Goal: Task Accomplishment & Management: Manage account settings

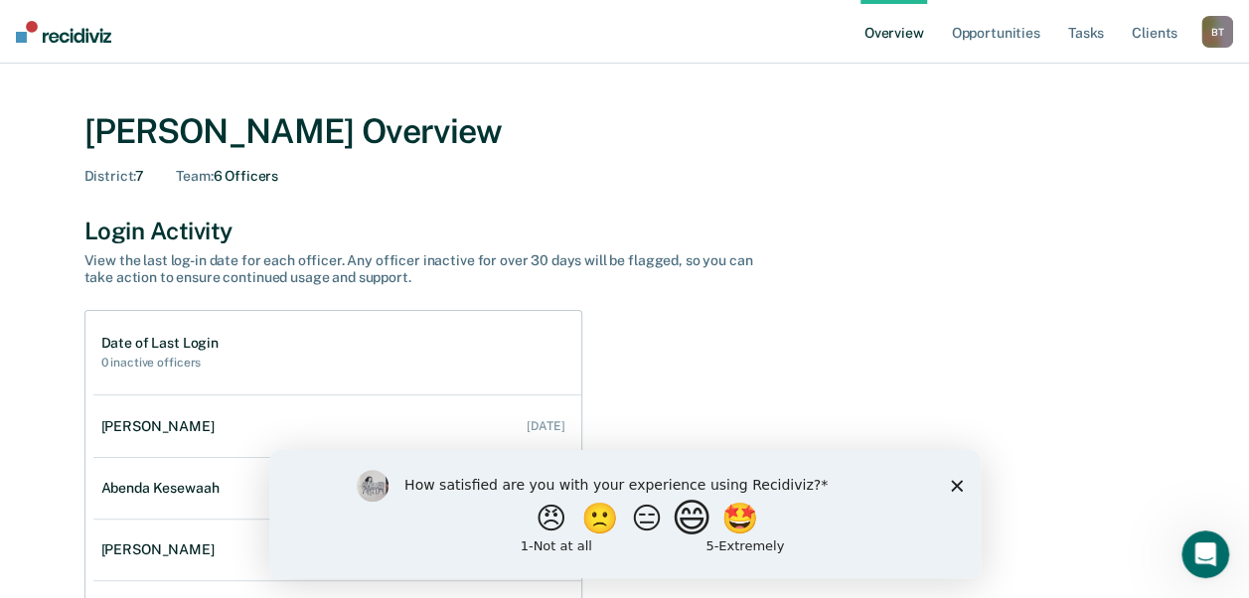
click at [714, 528] on button "😄" at bounding box center [693, 518] width 47 height 40
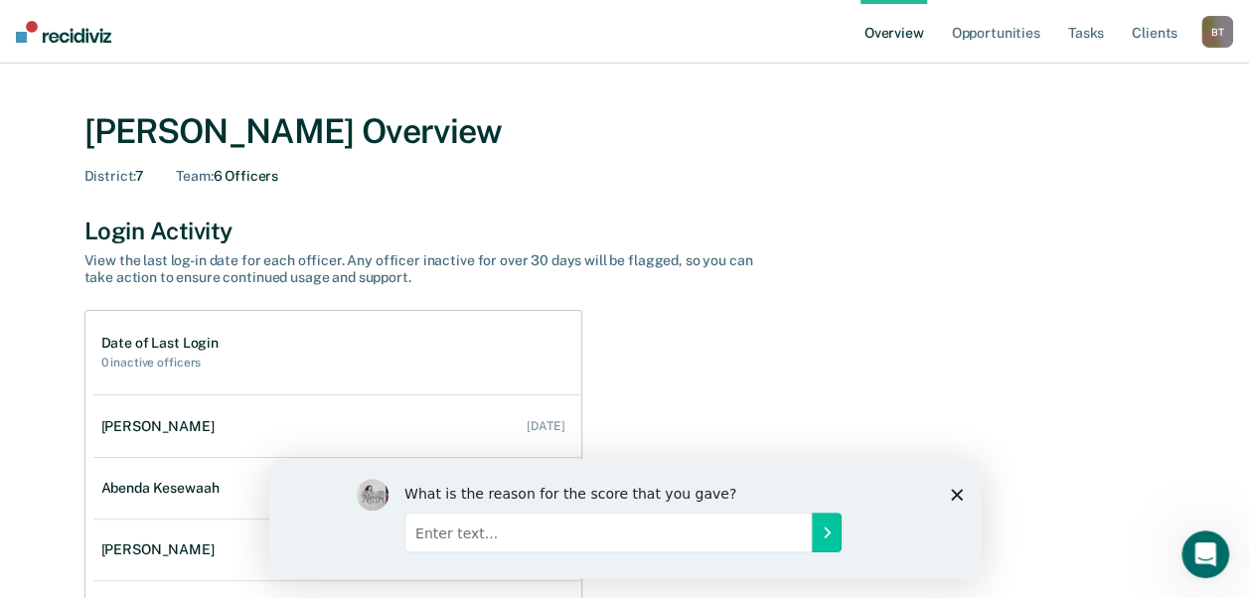
click at [718, 530] on input "Enter text..." at bounding box center [607, 532] width 407 height 40
type input "I love having the ability to see who is actively using this tool."
click at [958, 496] on polygon "Close survey" at bounding box center [956, 494] width 12 height 12
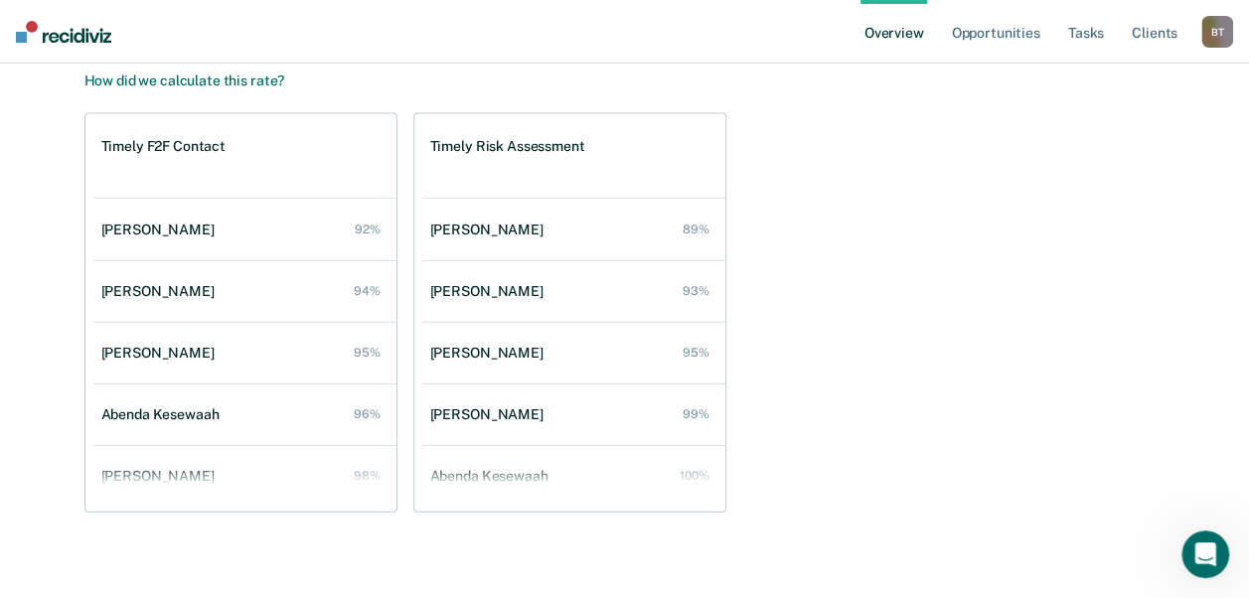
scroll to position [2188, 0]
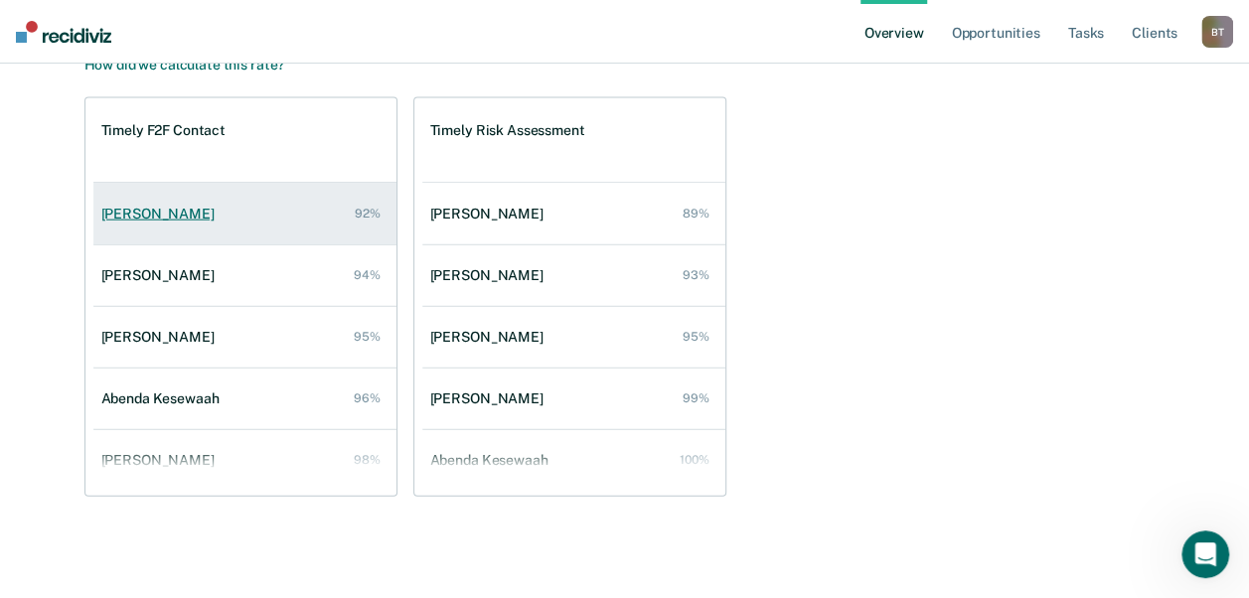
click at [160, 207] on div "[PERSON_NAME]" at bounding box center [161, 214] width 121 height 17
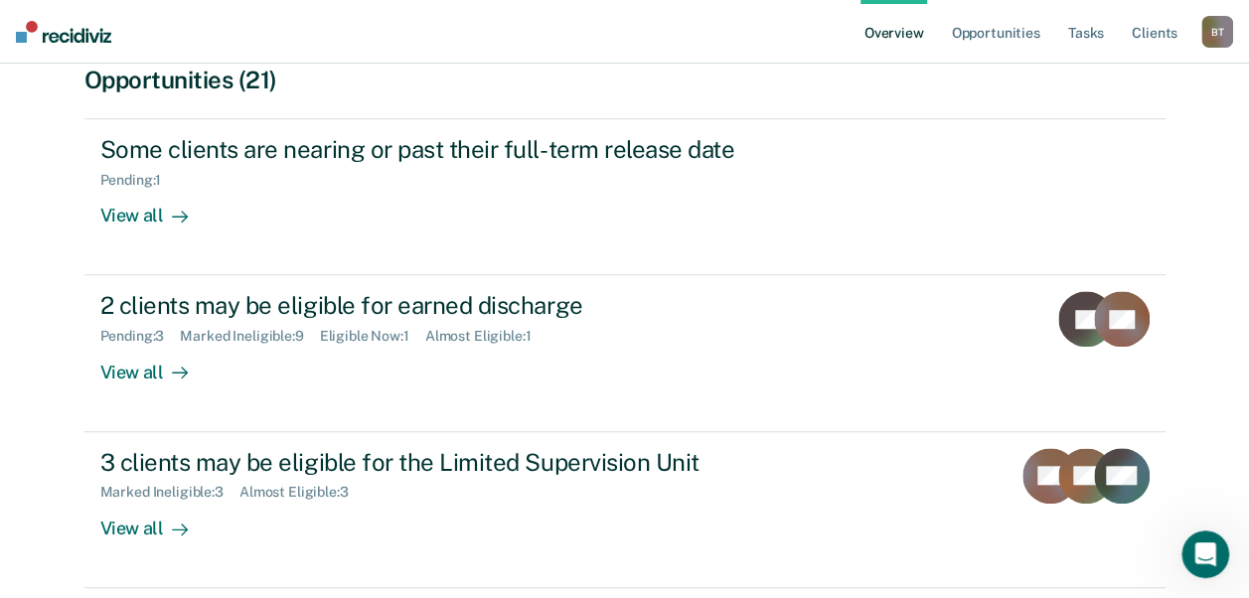
scroll to position [655, 0]
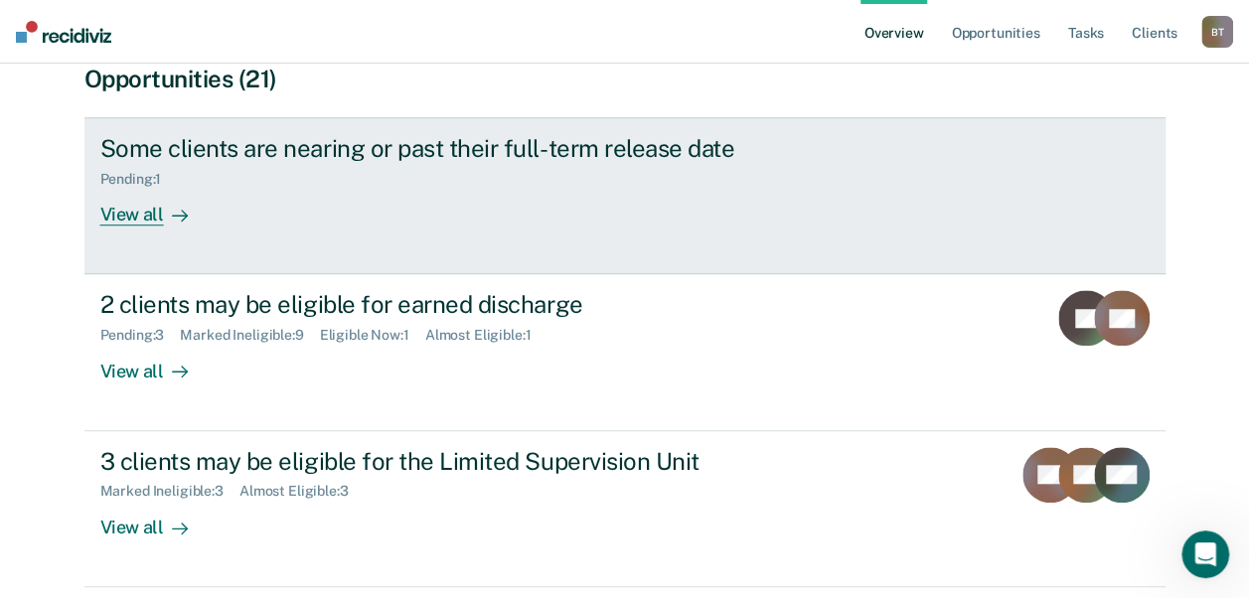
click at [144, 189] on div "View all" at bounding box center [155, 207] width 111 height 39
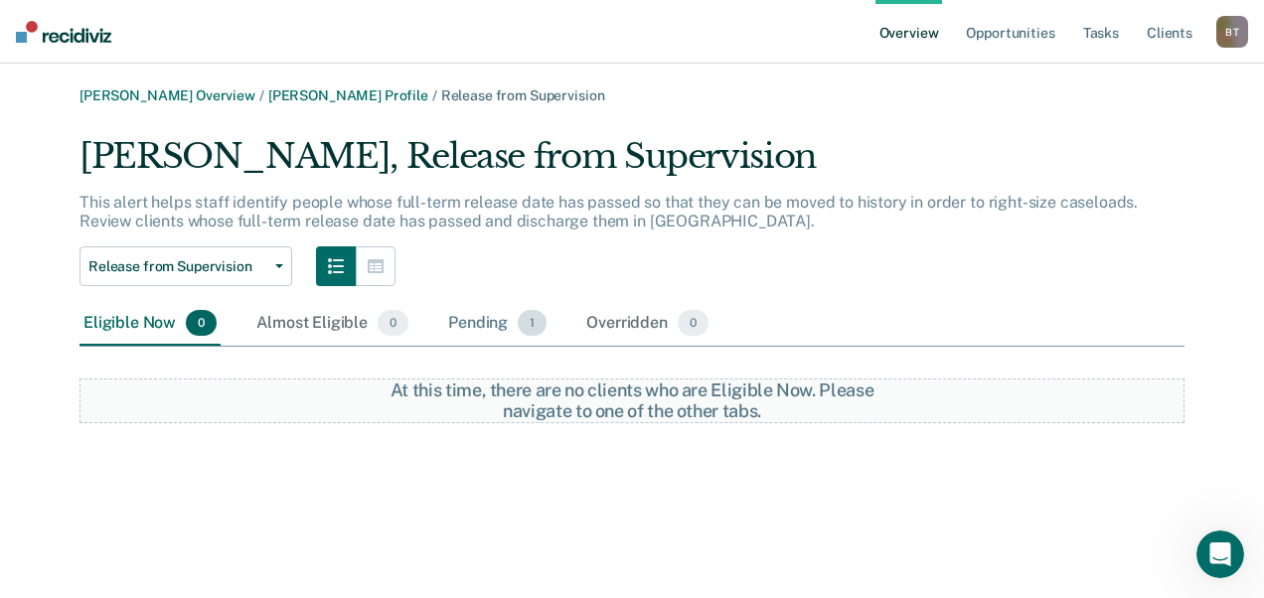
click at [476, 332] on div "Pending 1" at bounding box center [497, 324] width 106 height 44
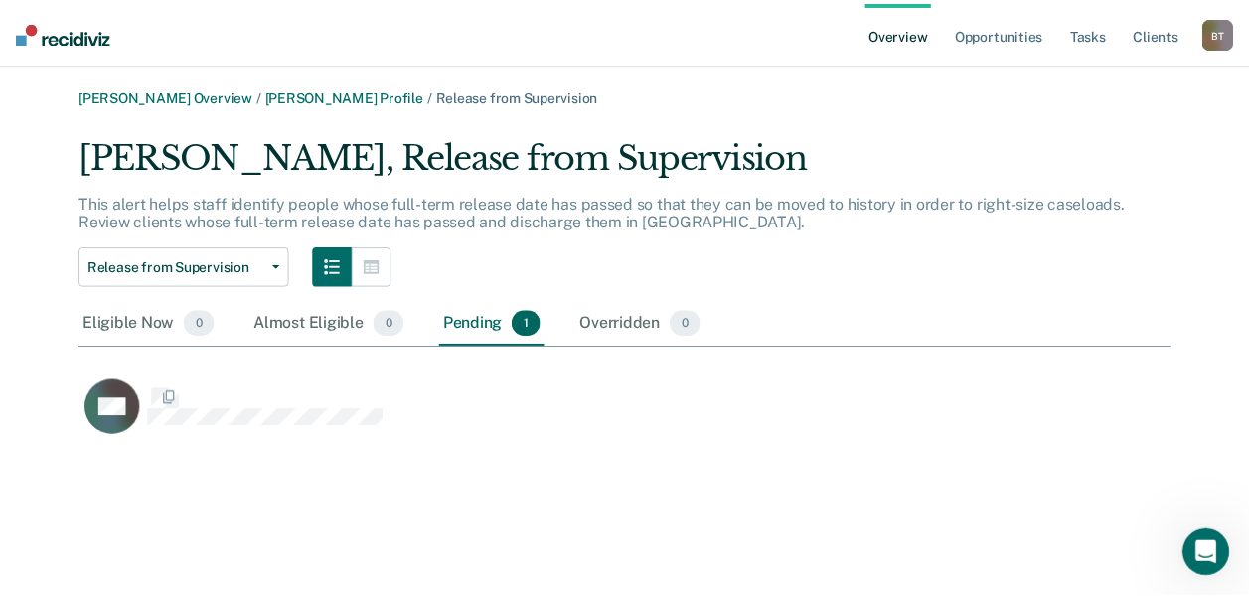
scroll to position [306, 1089]
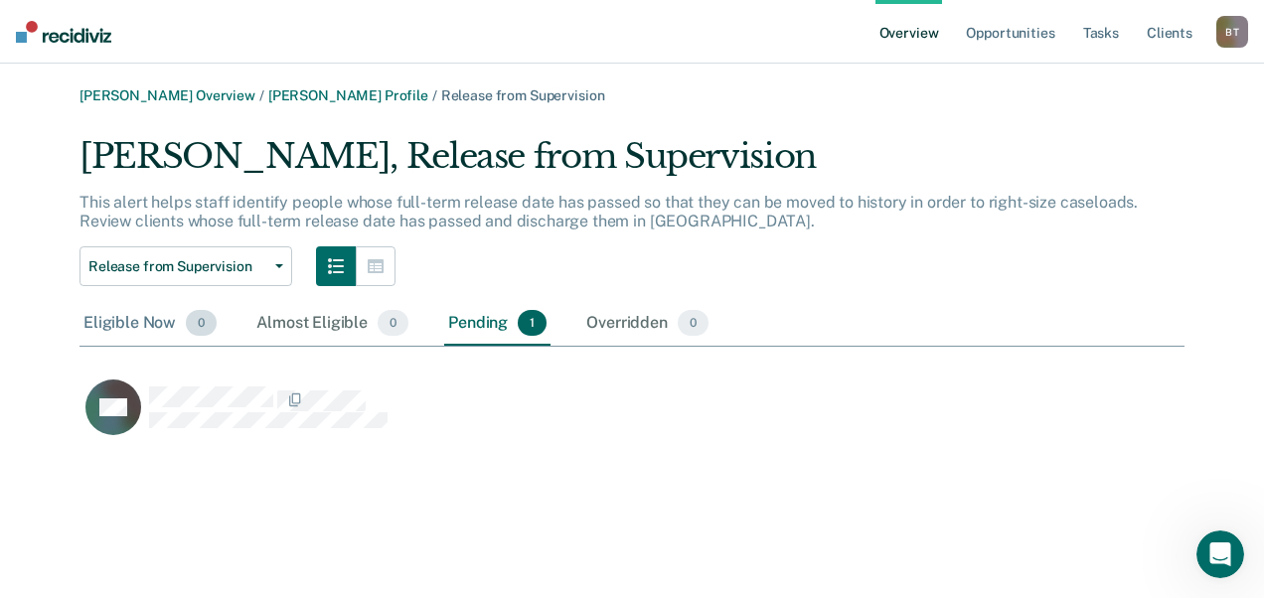
click at [154, 319] on div "Eligible Now 0" at bounding box center [150, 324] width 141 height 44
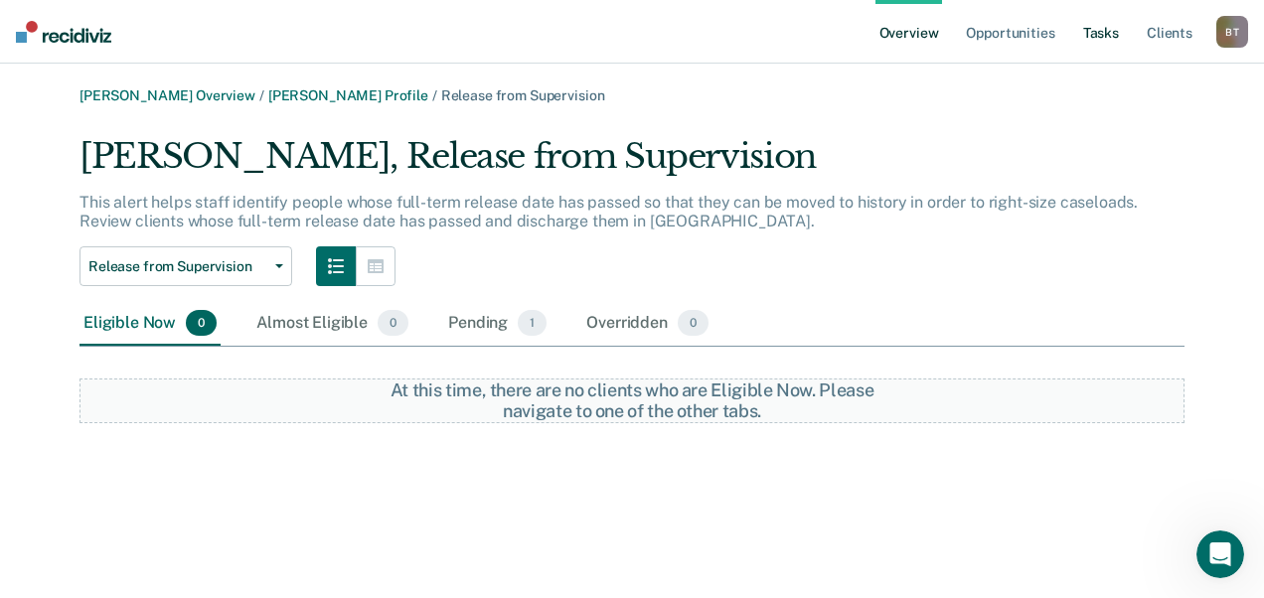
click at [1109, 31] on link "Tasks" at bounding box center [1101, 32] width 44 height 64
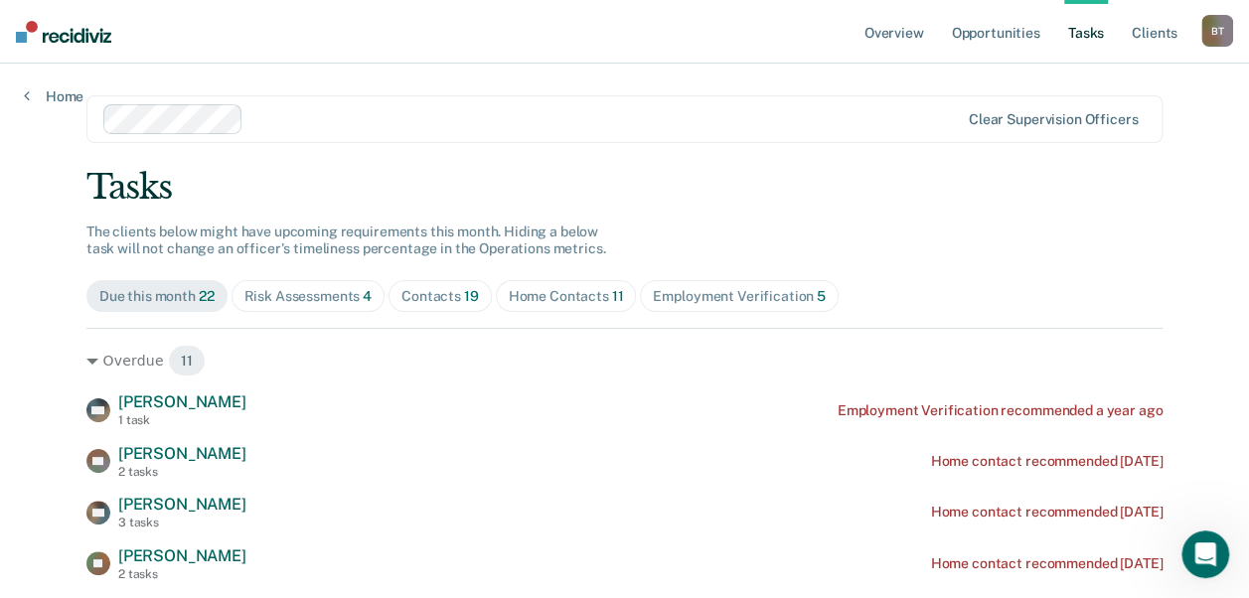
click at [422, 298] on div "Contacts 19" at bounding box center [441, 296] width 78 height 17
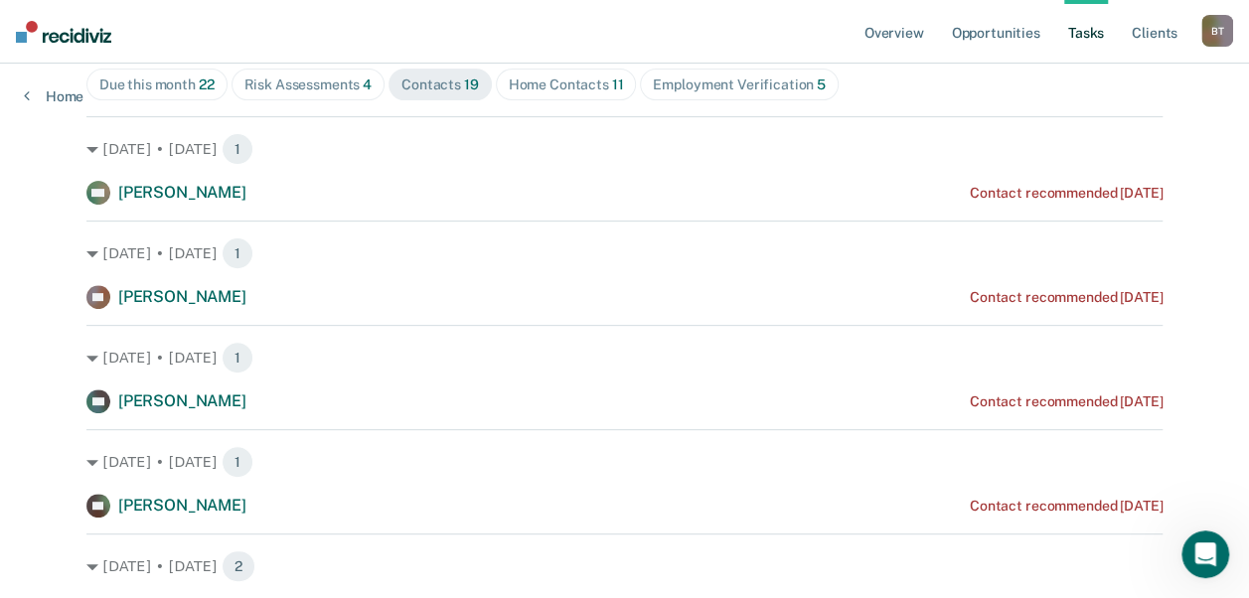
scroll to position [205, 0]
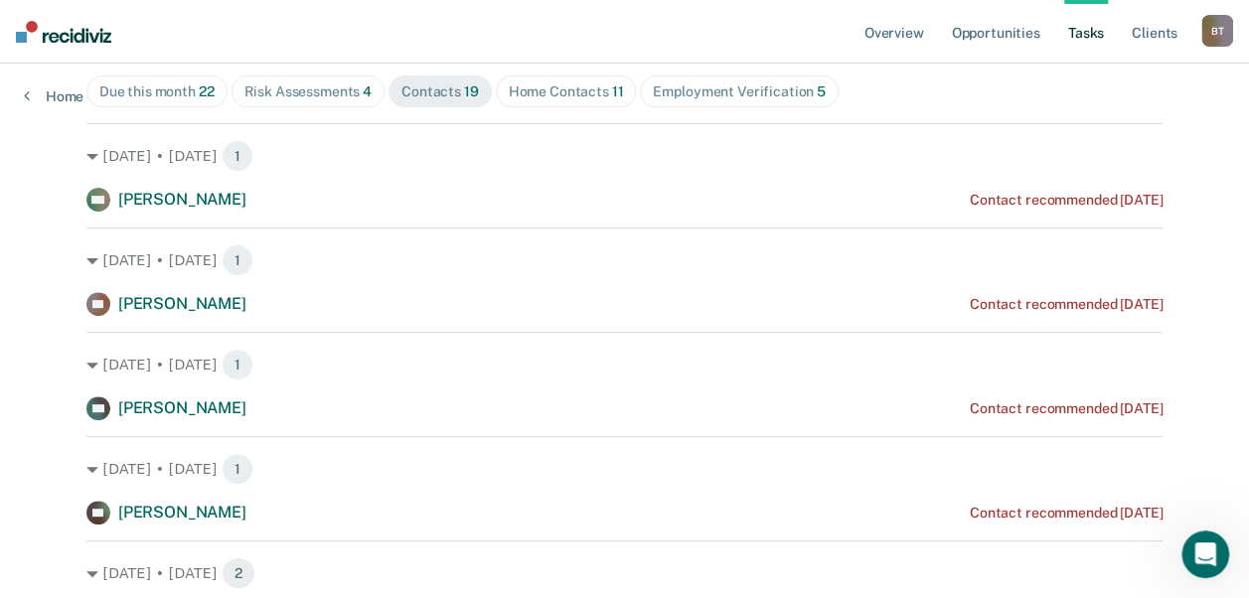
click at [329, 85] on div "Risk Assessments 4" at bounding box center [308, 91] width 128 height 17
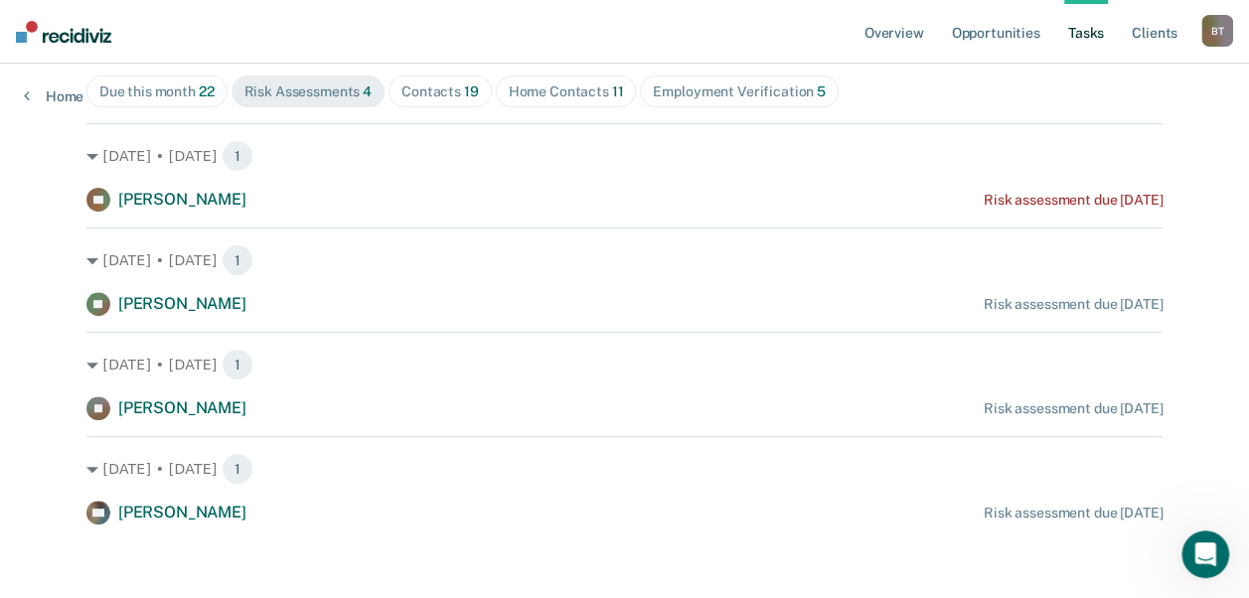
click at [446, 88] on div "Contacts 19" at bounding box center [441, 91] width 78 height 17
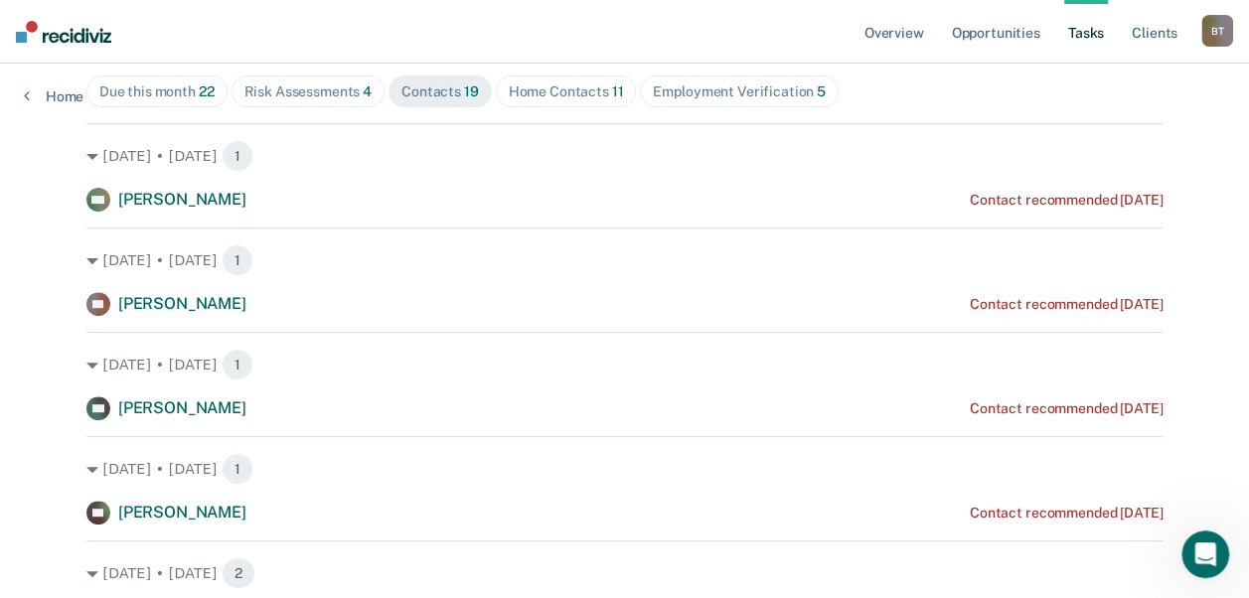
click at [550, 93] on div "Home Contacts 11" at bounding box center [566, 91] width 115 height 17
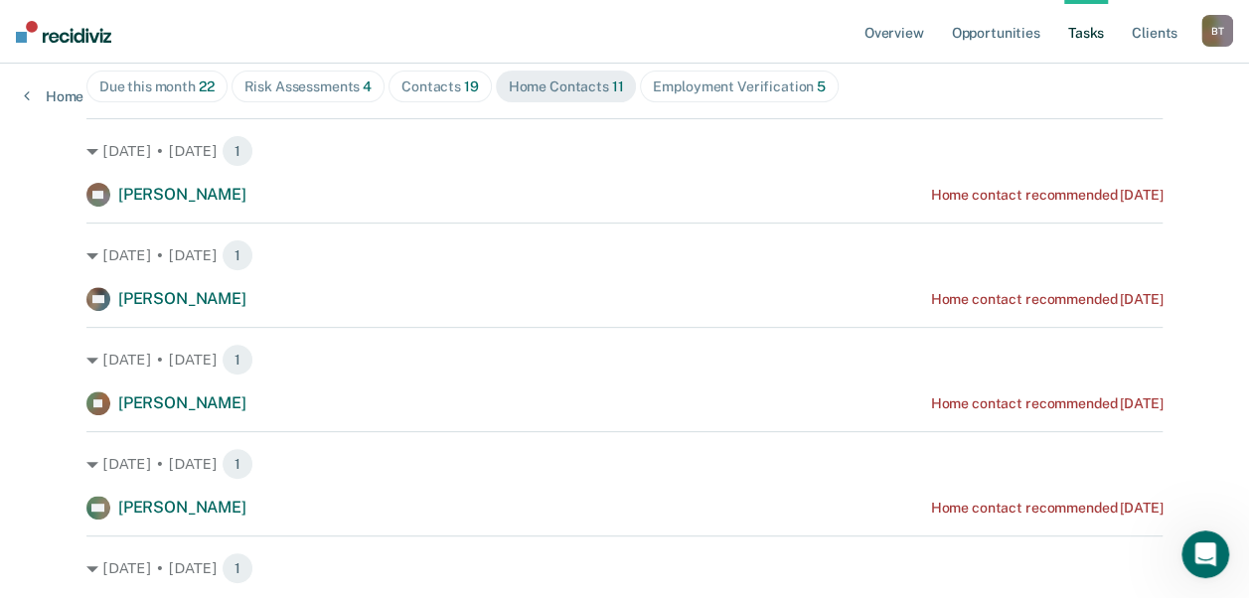
scroll to position [214, 0]
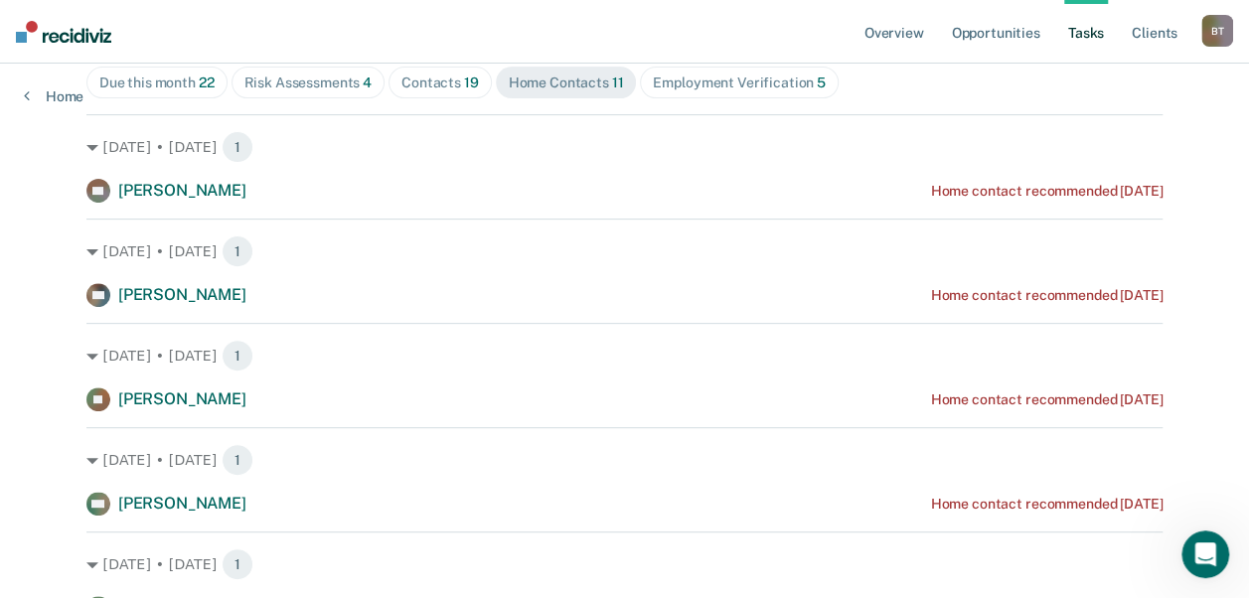
click at [424, 83] on div "Contacts 19" at bounding box center [441, 83] width 78 height 17
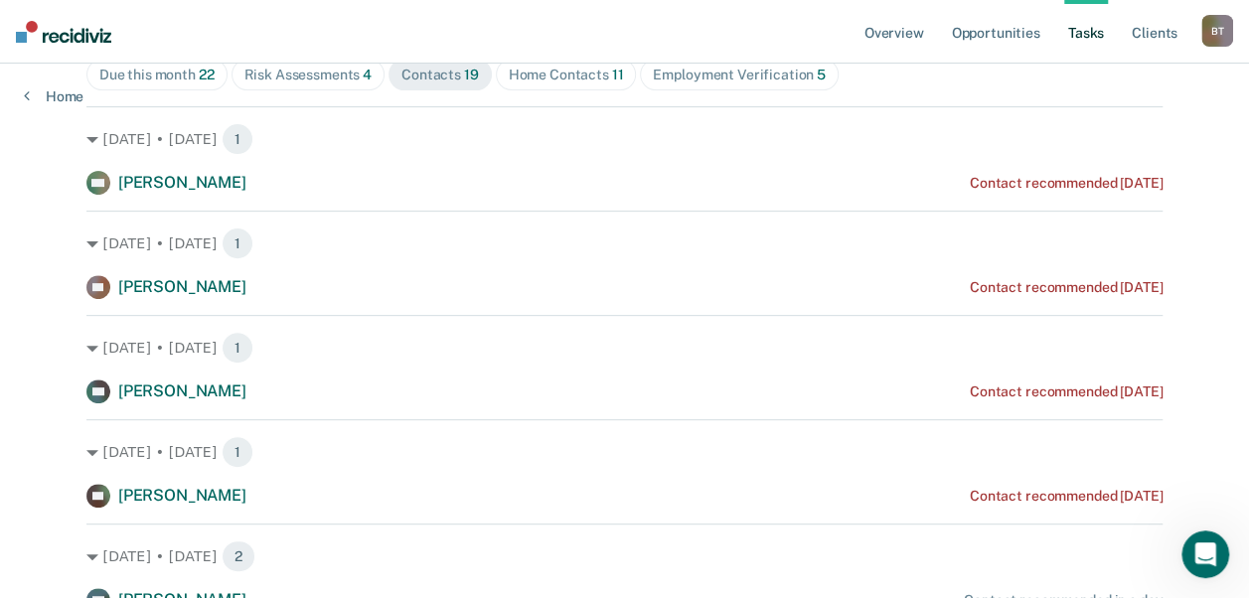
scroll to position [227, 0]
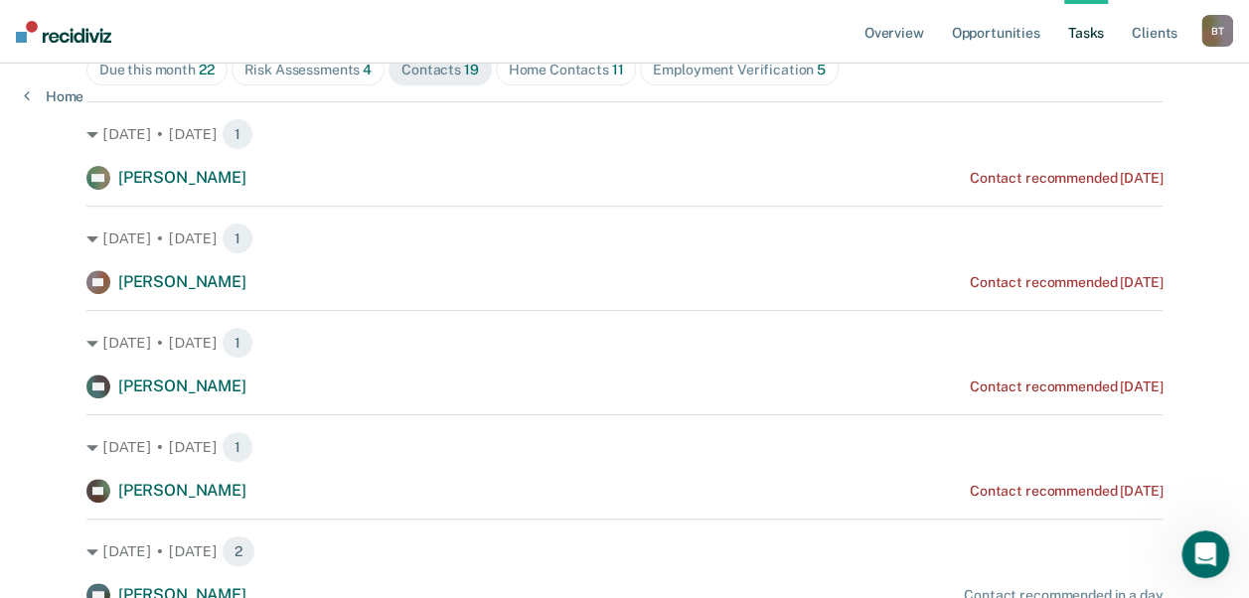
click at [738, 20] on nav "Overview Opportunities Tasks Client s Barker, Tanya B T Profile How it works Go…" at bounding box center [624, 32] width 1249 height 64
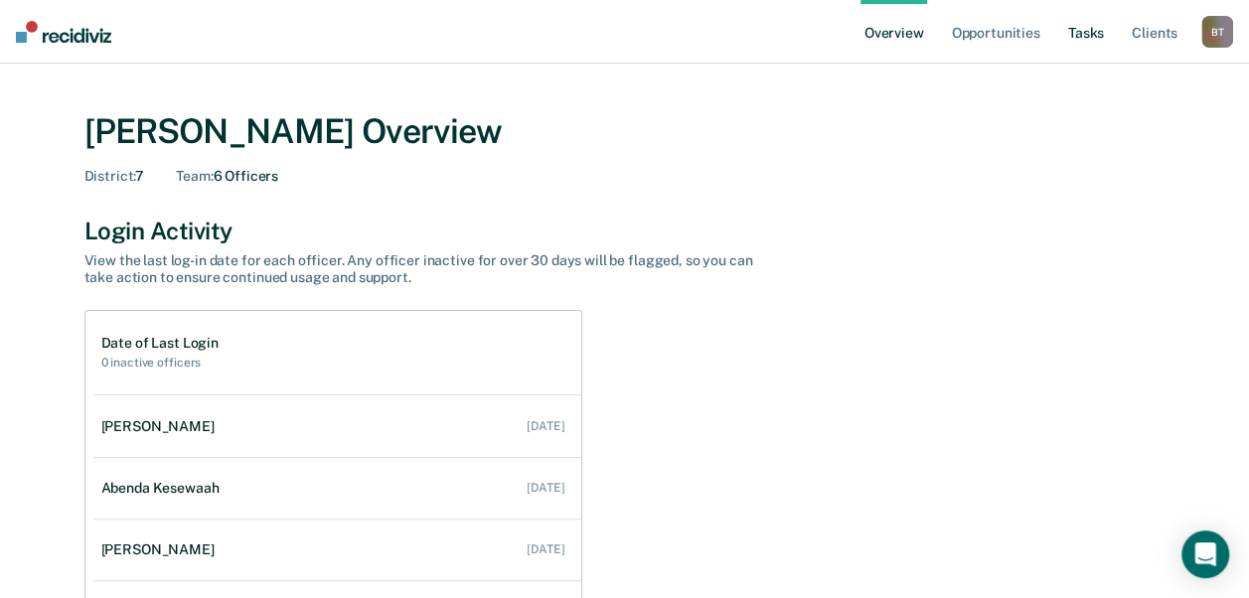
click at [1089, 35] on link "Tasks" at bounding box center [1086, 32] width 44 height 64
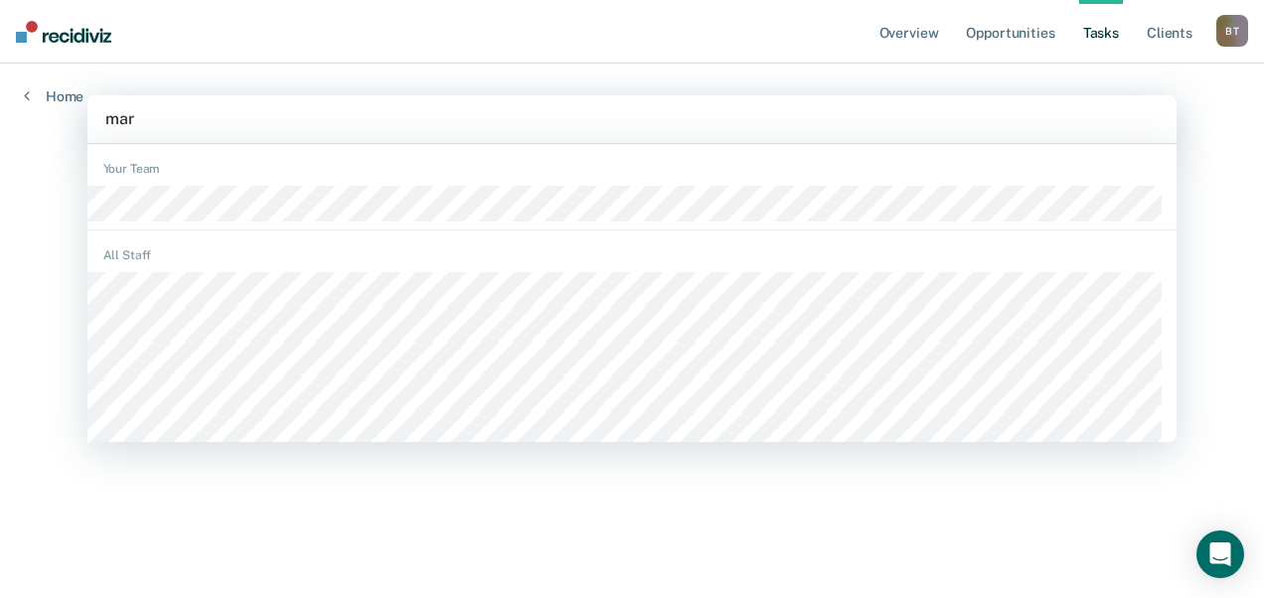
type input "marc"
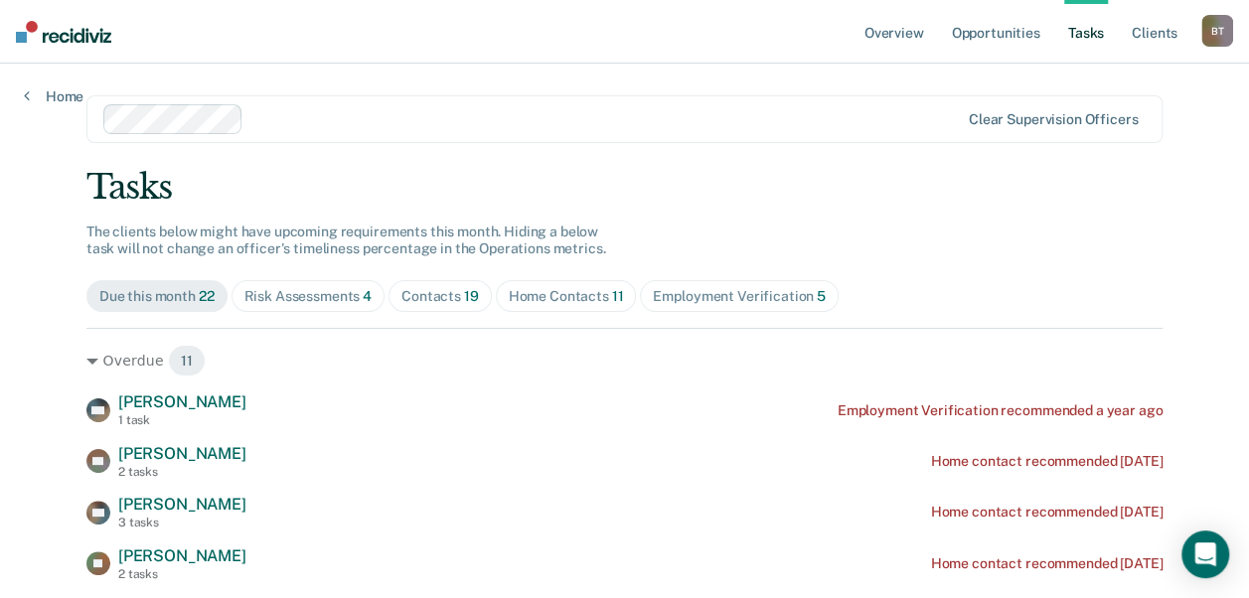
click at [429, 294] on div "Contacts 19" at bounding box center [441, 296] width 78 height 17
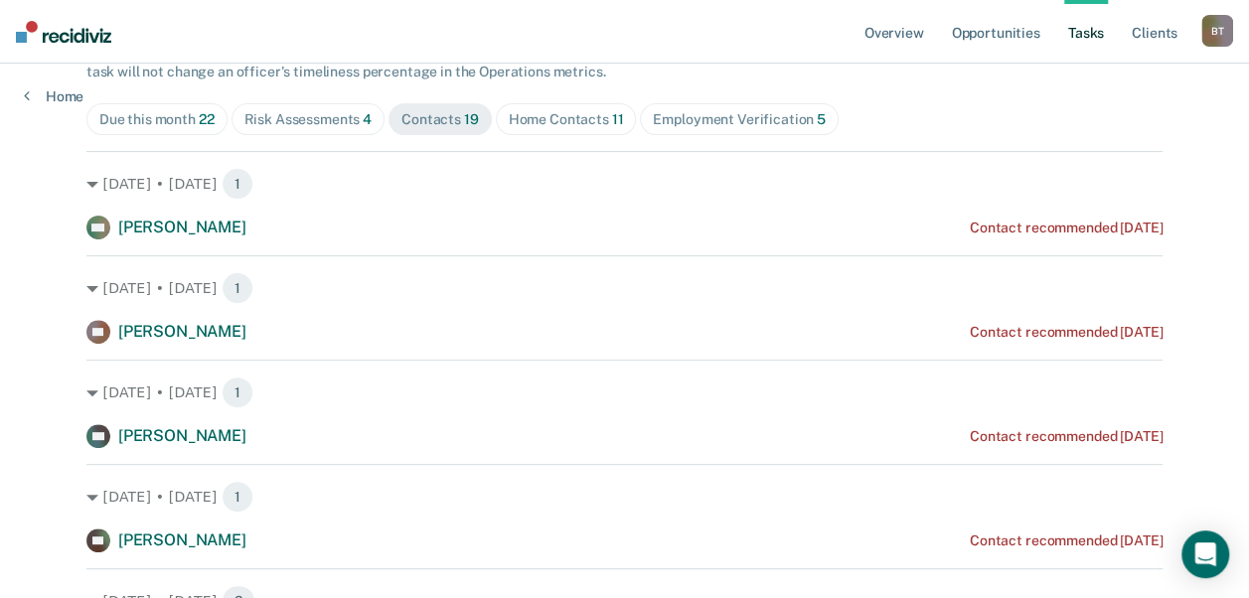
scroll to position [185, 0]
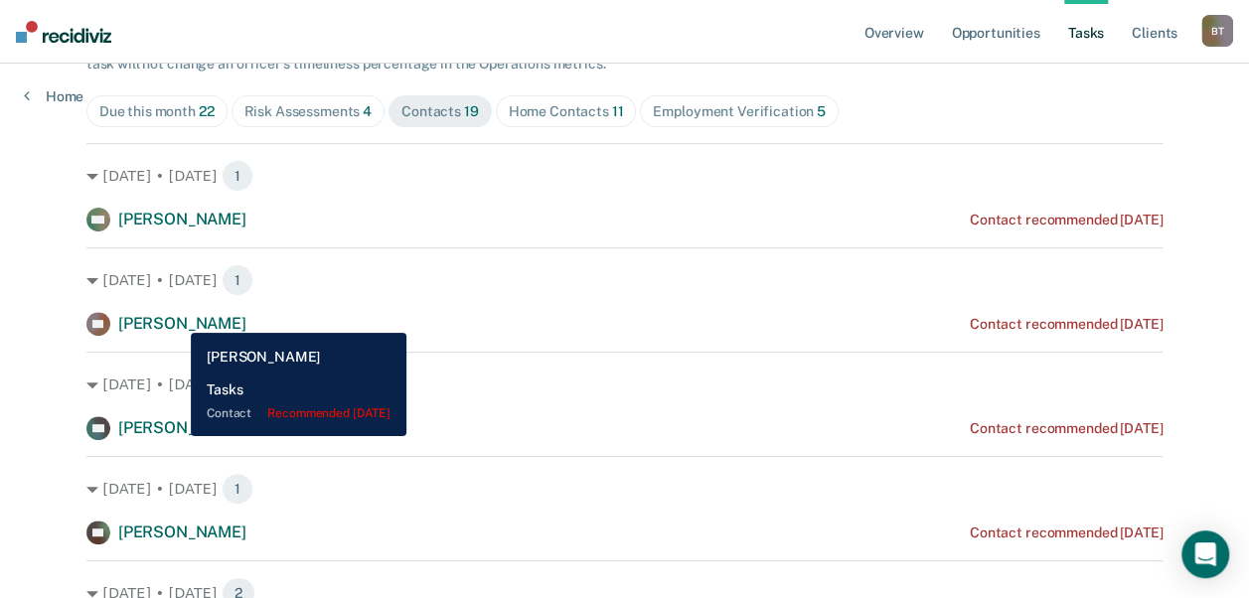
click at [176, 318] on span "[PERSON_NAME]" at bounding box center [182, 323] width 128 height 19
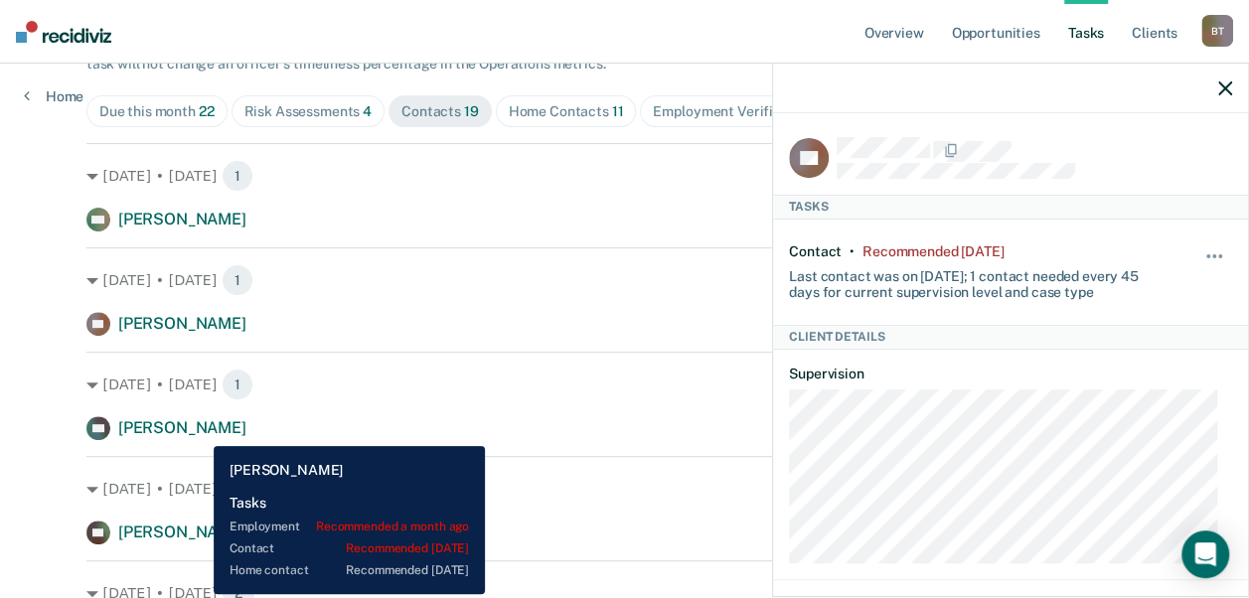
click at [199, 431] on span "[PERSON_NAME]" at bounding box center [182, 427] width 128 height 19
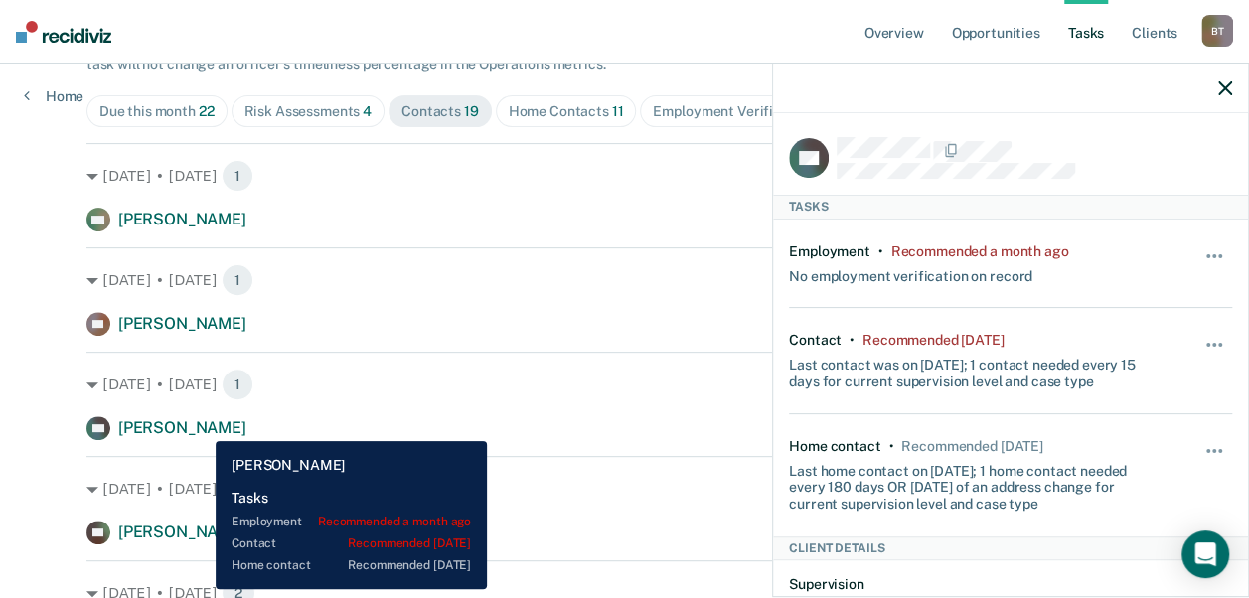
click at [201, 426] on span "Christopher Gallegos" at bounding box center [182, 427] width 128 height 19
drag, startPoint x: 201, startPoint y: 426, endPoint x: 182, endPoint y: 416, distance: 21.3
click at [182, 416] on div "Aug. 27 • Wednesday 1 CG Christopher Gallegos Contact recommended 8 days ago" at bounding box center [624, 396] width 1076 height 88
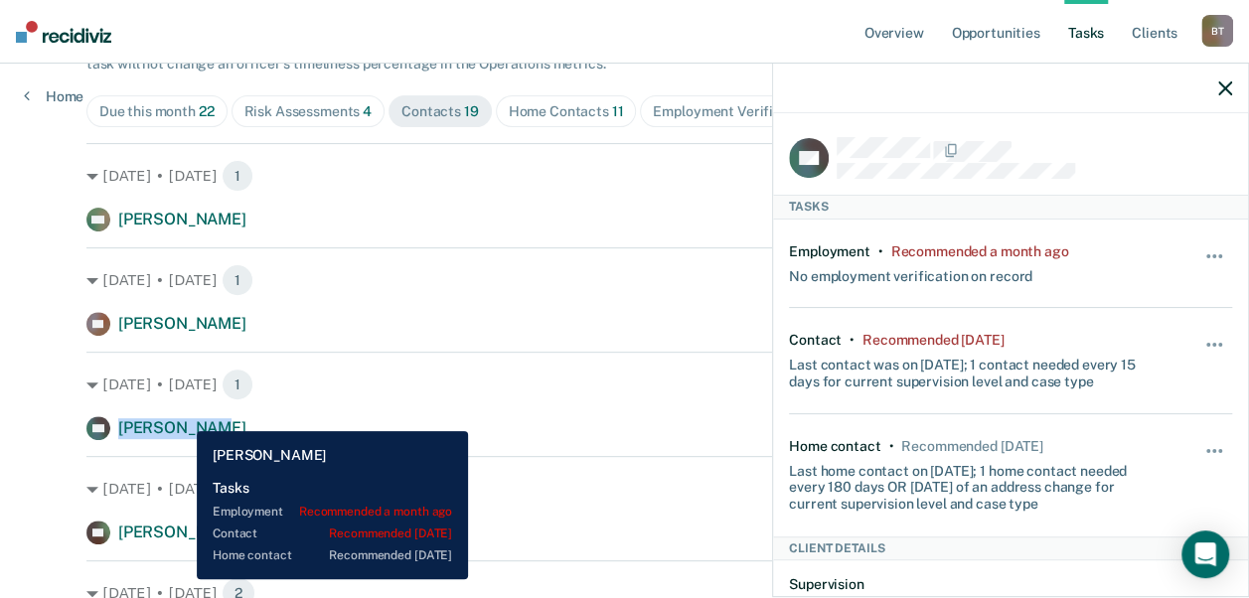
click at [182, 416] on div "CG Christopher Gallegos" at bounding box center [166, 428] width 160 height 24
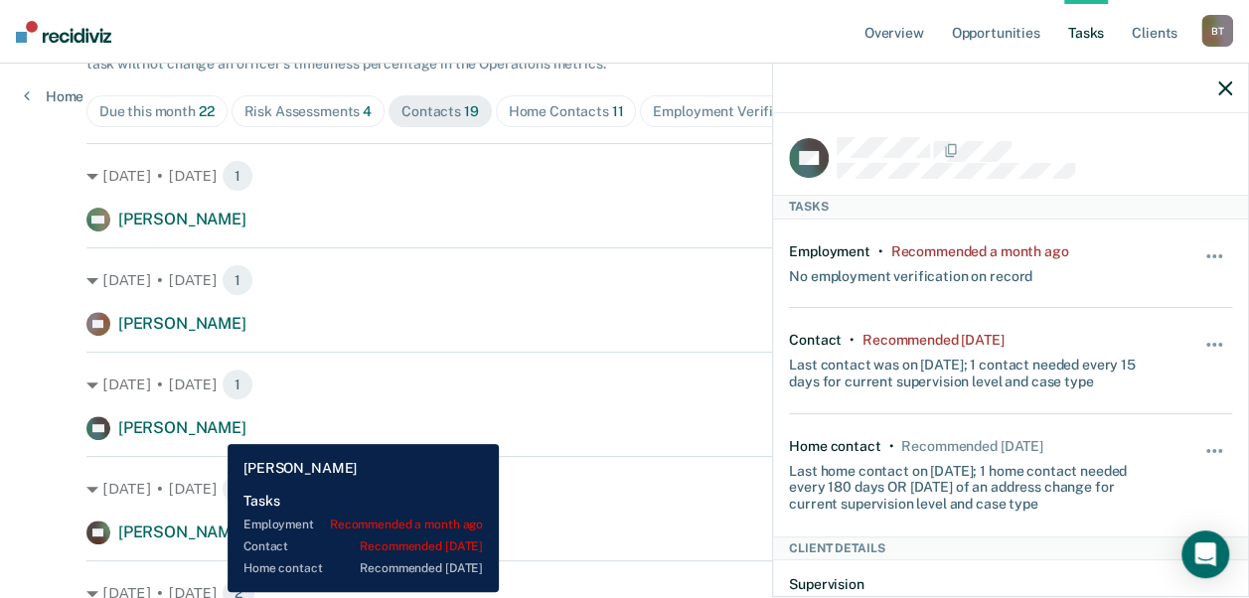
drag, startPoint x: 182, startPoint y: 416, endPoint x: 213, endPoint y: 429, distance: 33.4
click at [213, 429] on span "Christopher Gallegos" at bounding box center [182, 427] width 128 height 19
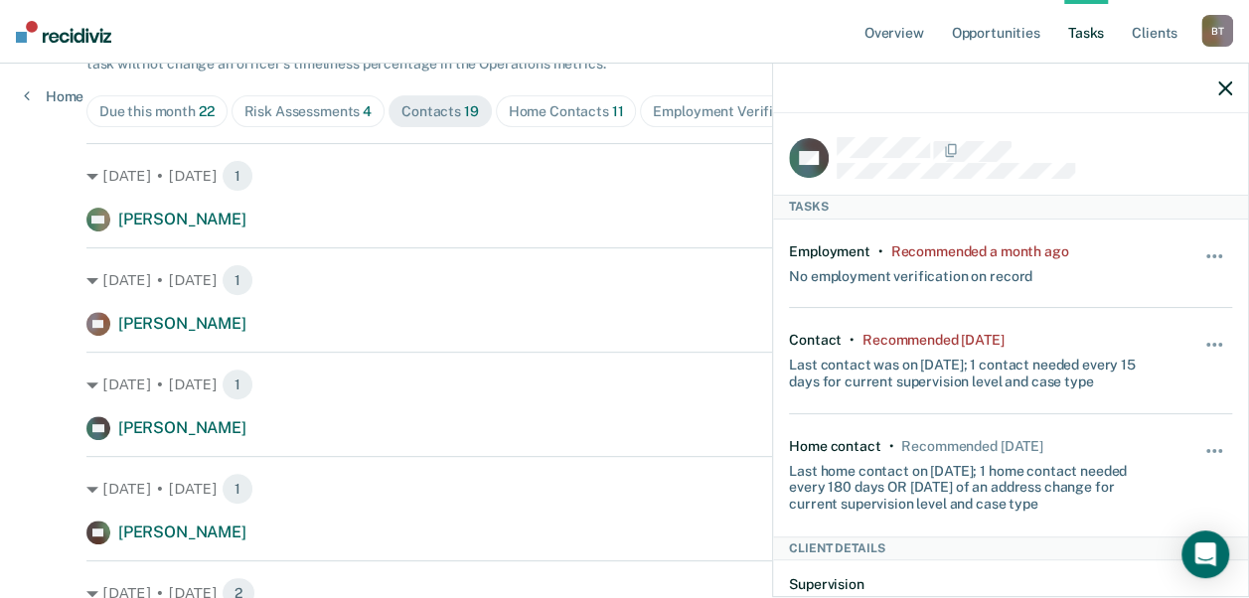
click at [1225, 85] on icon "button" at bounding box center [1225, 88] width 14 height 14
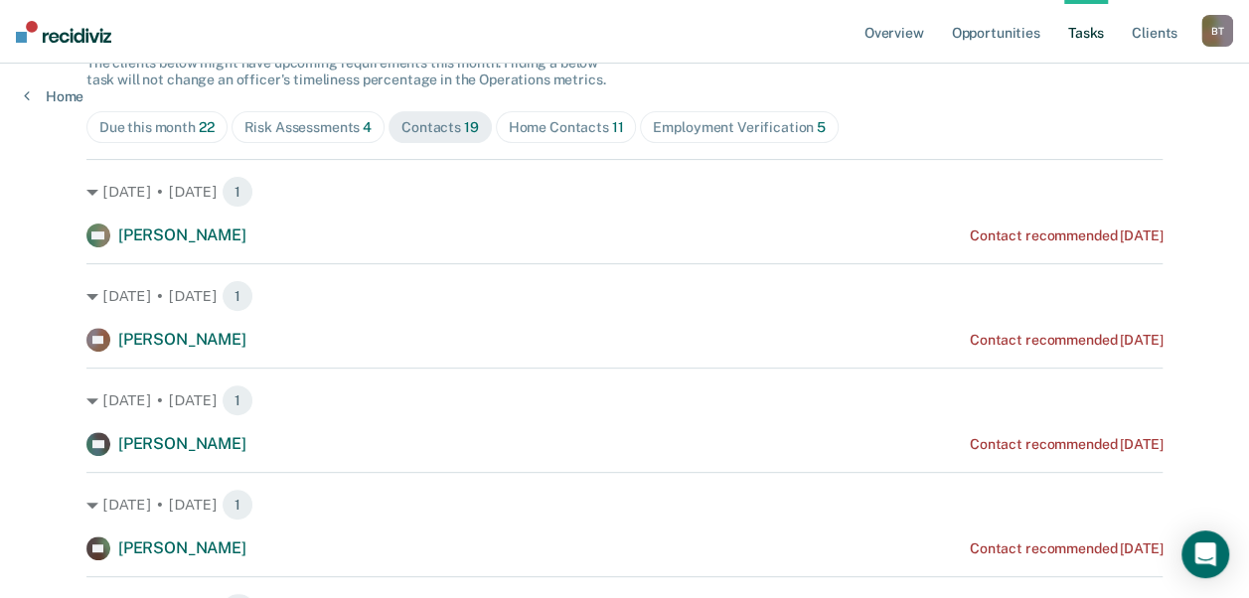
scroll to position [0, 0]
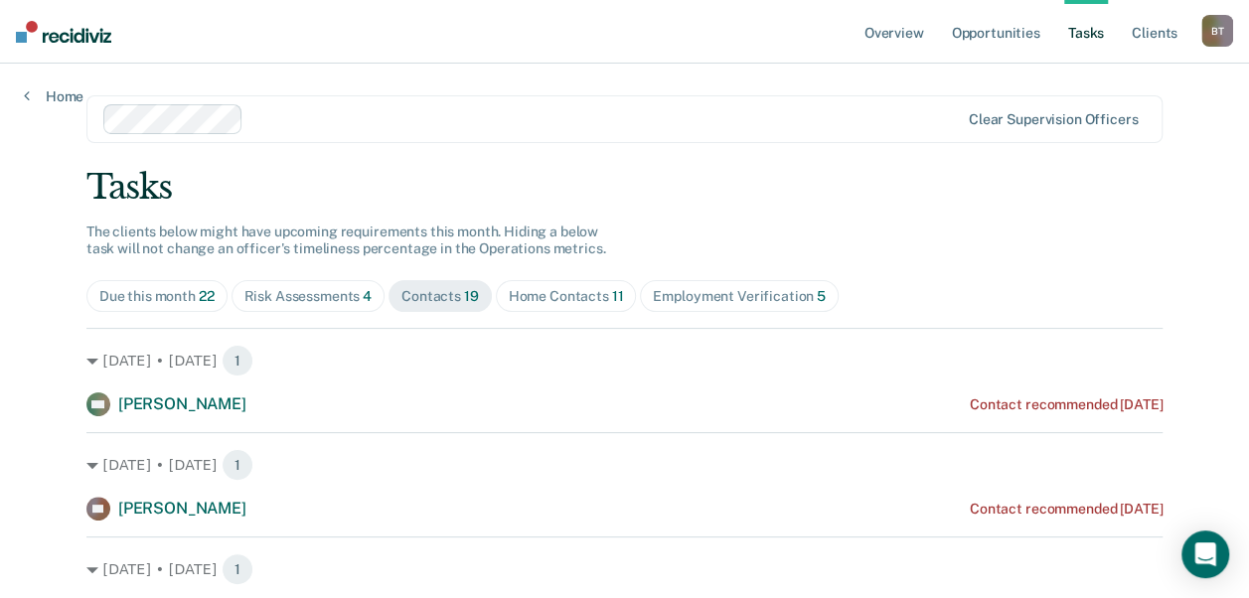
click at [310, 297] on div "Risk Assessments 4" at bounding box center [308, 296] width 128 height 17
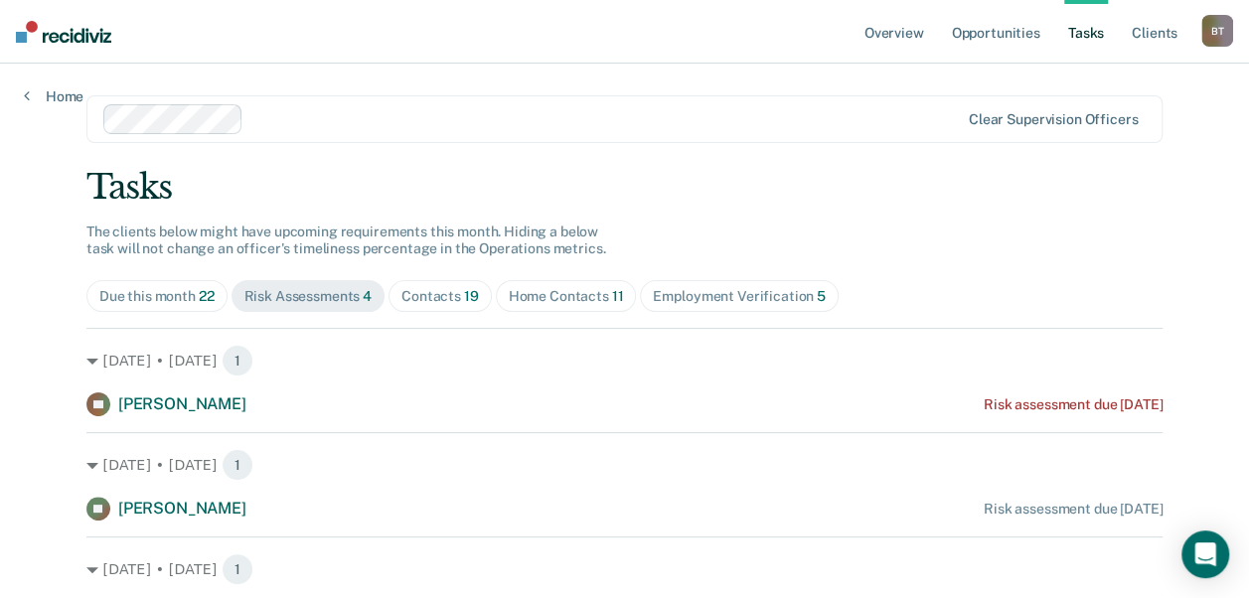
click at [310, 297] on div "Risk Assessments 4" at bounding box center [308, 296] width 128 height 17
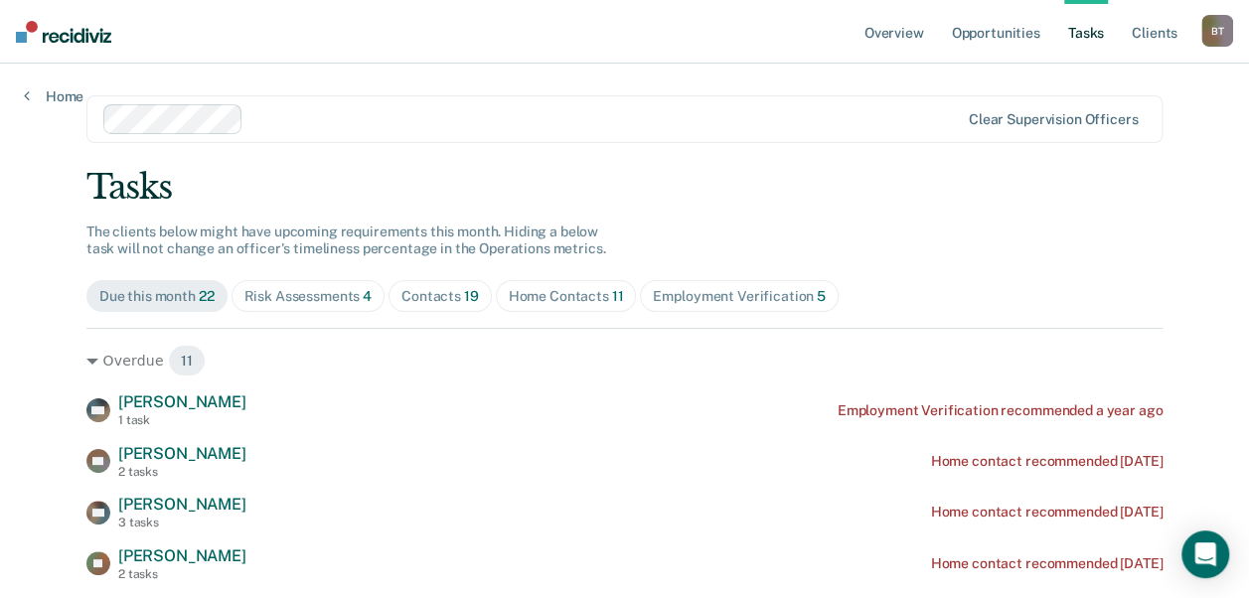
click at [338, 290] on div "Risk Assessments 4" at bounding box center [308, 296] width 128 height 17
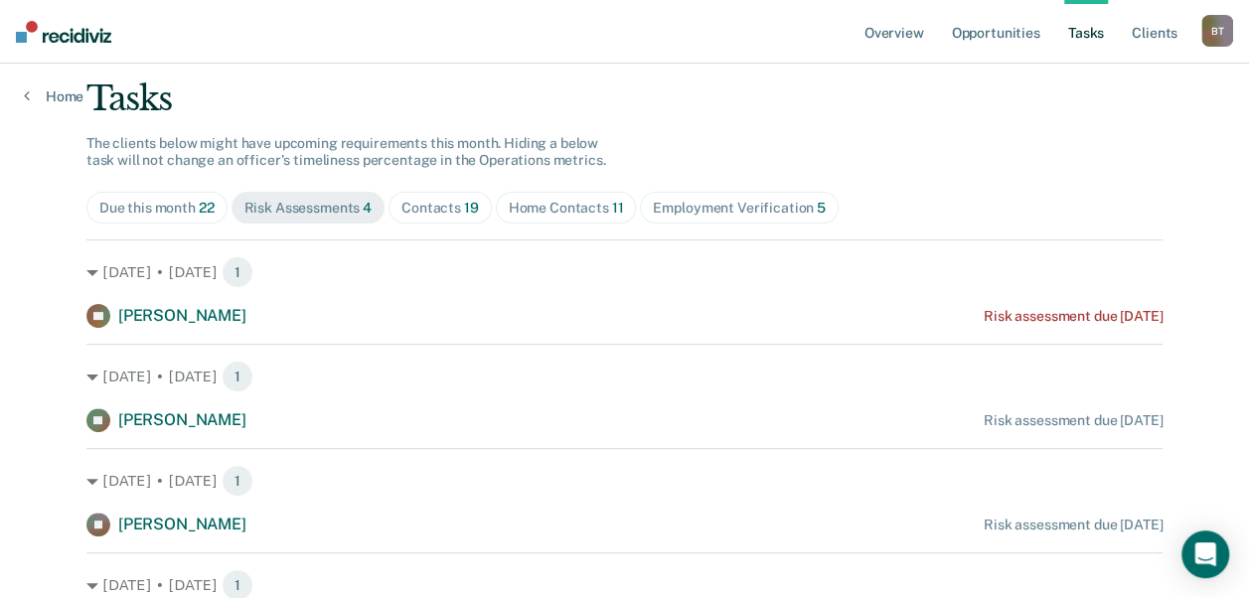
scroll to position [119, 0]
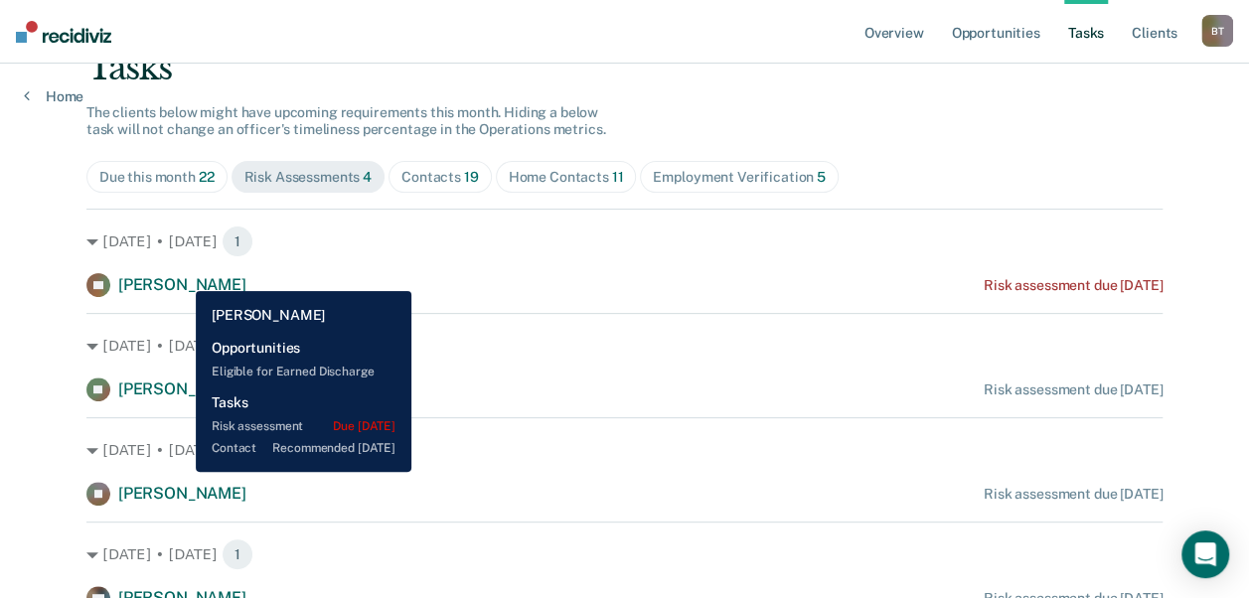
click at [181, 276] on span "Cory Lemons" at bounding box center [182, 284] width 128 height 19
